Goal: Find specific page/section: Find specific page/section

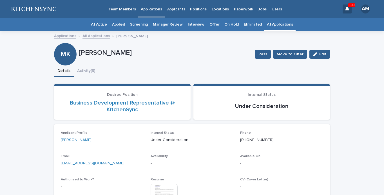
click at [273, 24] on link "All Applications" at bounding box center [280, 24] width 26 height 13
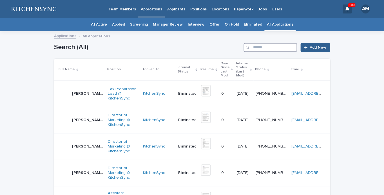
click at [273, 48] on input "Search" at bounding box center [269, 47] width 53 height 9
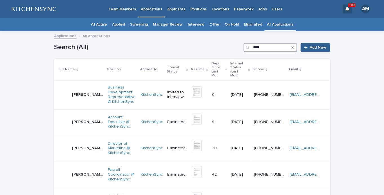
type input "****"
click at [81, 85] on td "[PERSON_NAME] [PERSON_NAME]" at bounding box center [79, 95] width 51 height 28
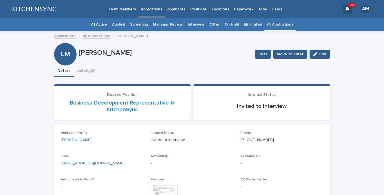
click at [279, 25] on link "All Applications" at bounding box center [280, 24] width 26 height 13
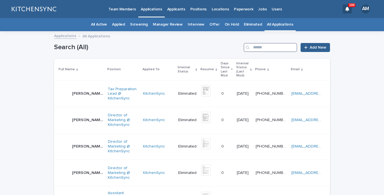
click at [258, 50] on input "Search" at bounding box center [269, 47] width 53 height 9
type input "****"
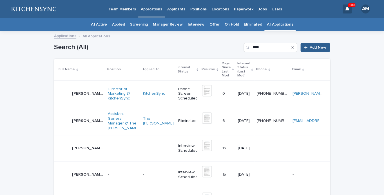
click at [80, 90] on p "[PERSON_NAME]" at bounding box center [88, 93] width 32 height 6
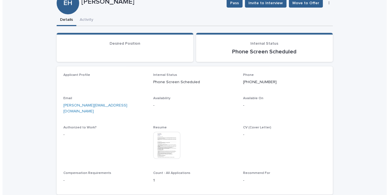
scroll to position [56, 0]
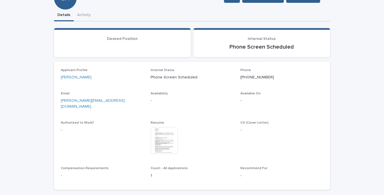
click at [164, 145] on img at bounding box center [164, 140] width 27 height 27
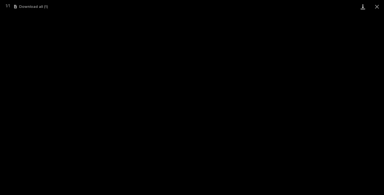
click at [364, 10] on link "Download" at bounding box center [363, 6] width 14 height 13
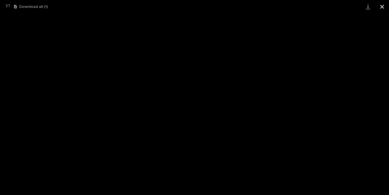
click at [382, 8] on button "Close gallery" at bounding box center [381, 6] width 14 height 13
